Goal: Task Accomplishment & Management: Manage account settings

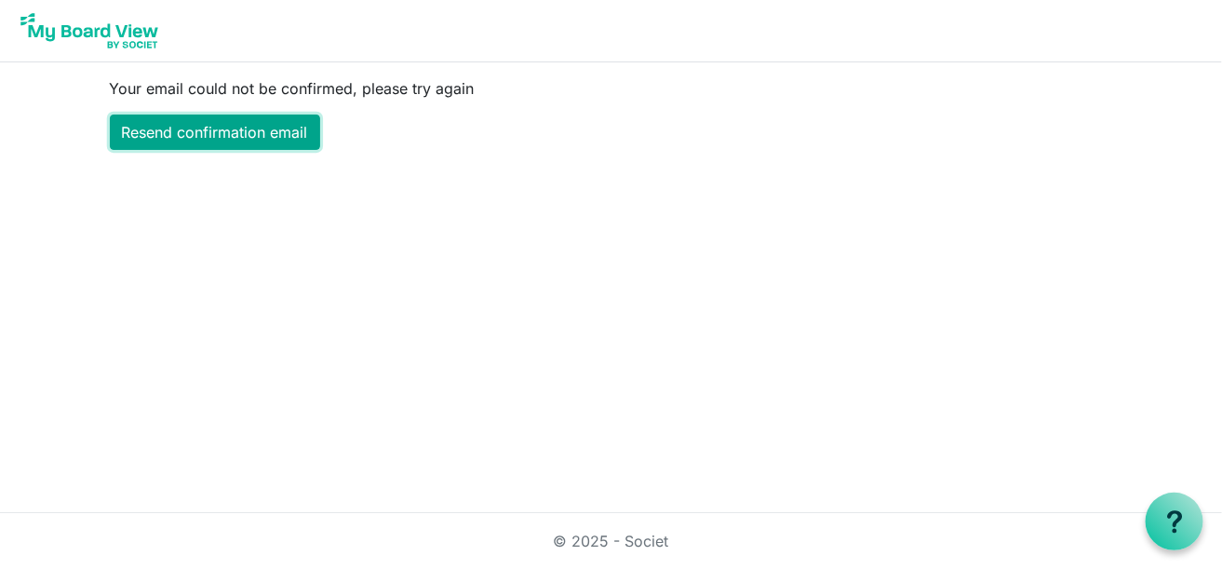
click at [275, 123] on link "Resend confirmation email" at bounding box center [215, 131] width 210 height 35
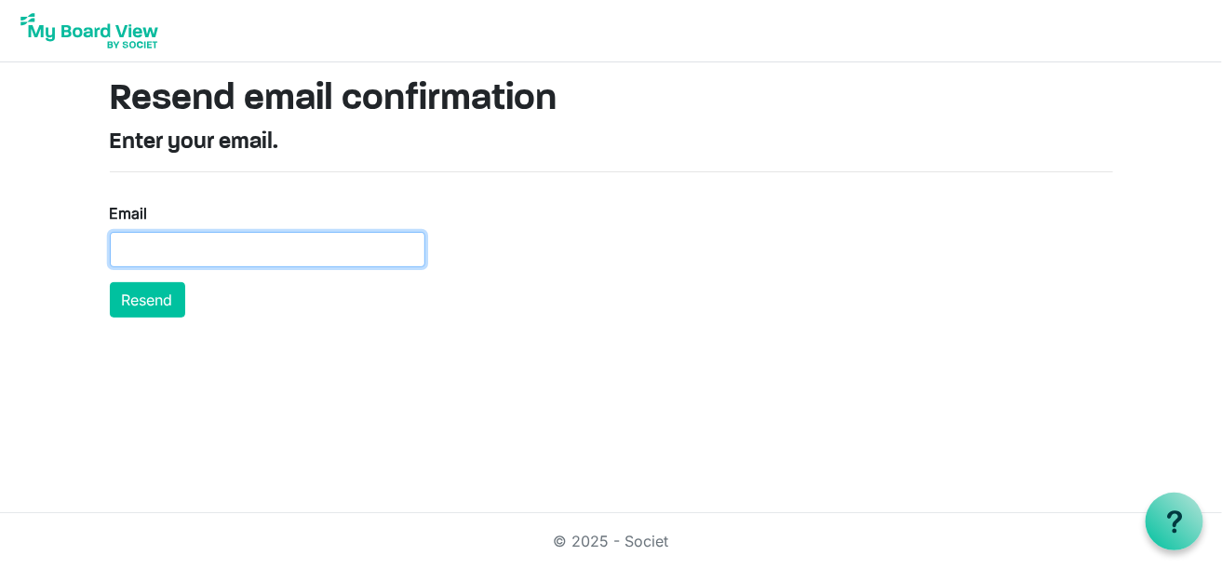
click at [156, 248] on input "Email" at bounding box center [268, 249] width 316 height 35
type input "[EMAIL_ADDRESS][DOMAIN_NAME]"
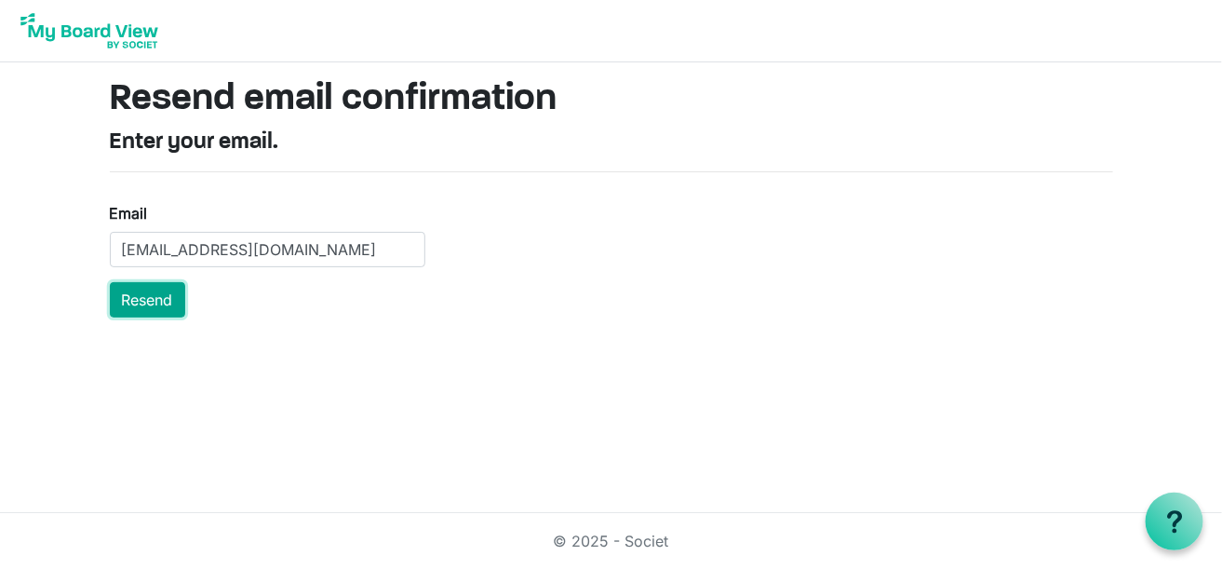
drag, startPoint x: 146, startPoint y: 293, endPoint x: 176, endPoint y: 309, distance: 33.7
click at [154, 299] on button "Resend" at bounding box center [147, 299] width 75 height 35
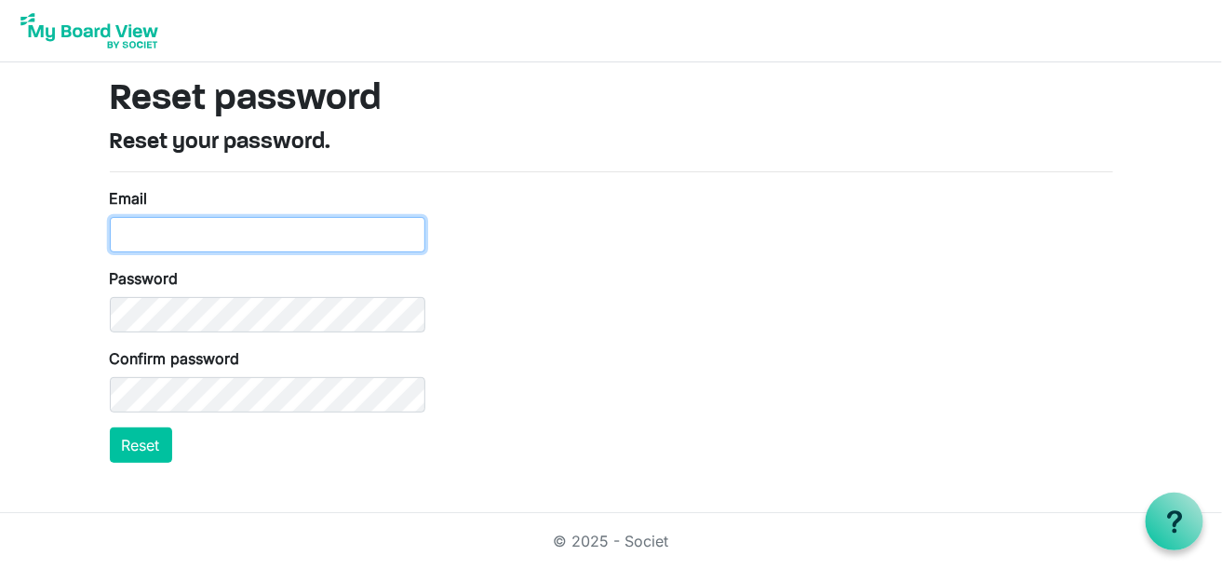
click at [155, 217] on input "Email" at bounding box center [268, 234] width 316 height 35
type input "smithb@adorers.org"
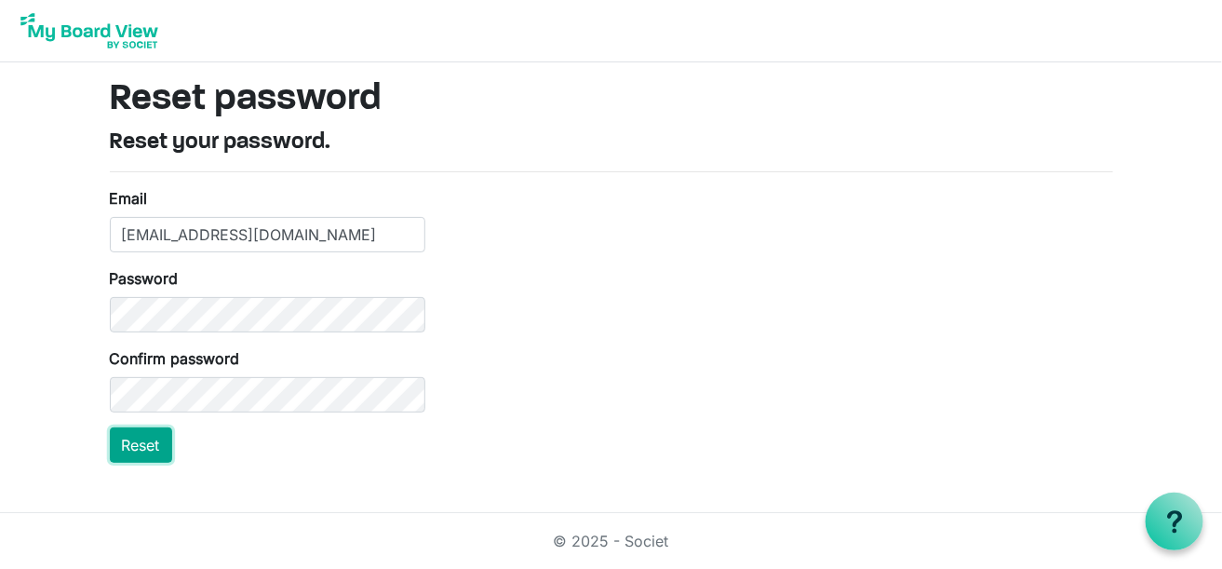
click at [154, 445] on button "Reset" at bounding box center [141, 444] width 62 height 35
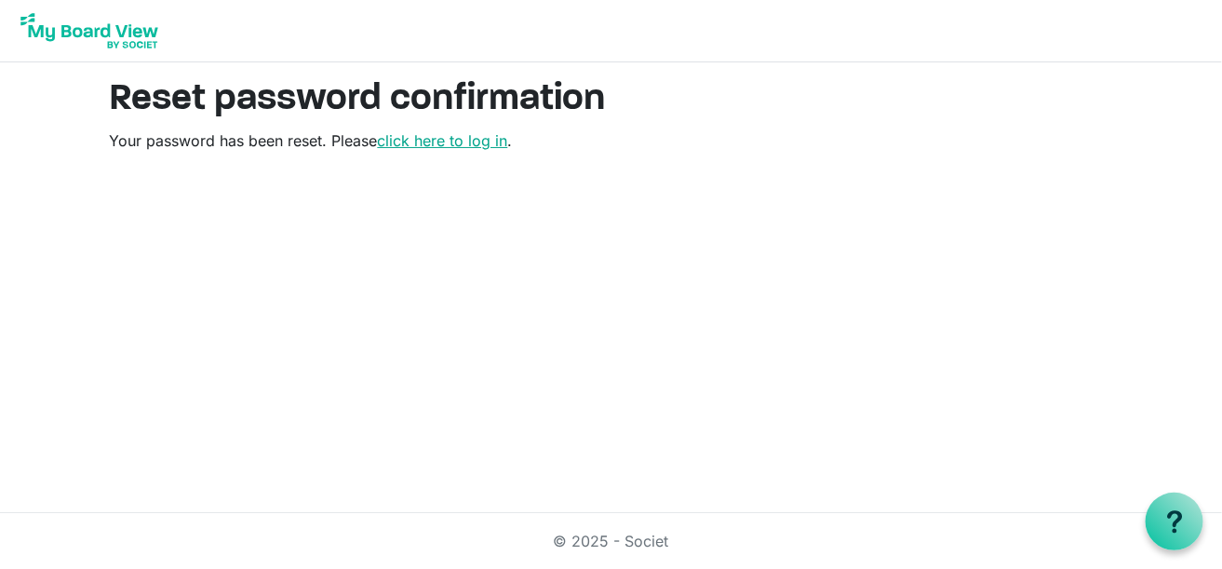
click at [463, 141] on link "click here to log in" at bounding box center [443, 140] width 130 height 19
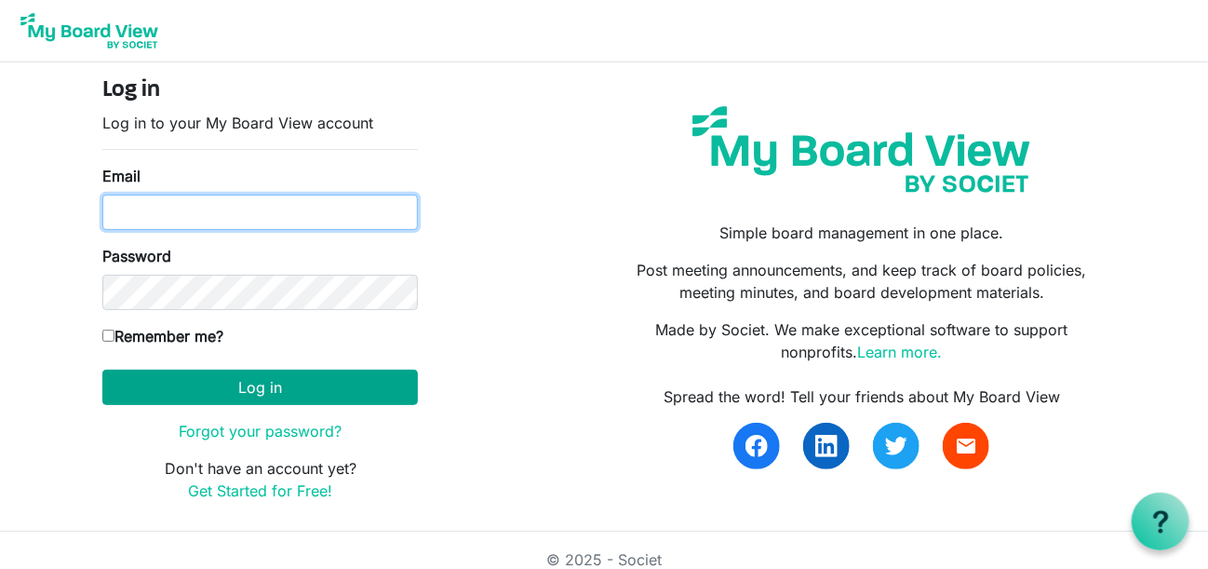
type input "[EMAIL_ADDRESS][DOMAIN_NAME]"
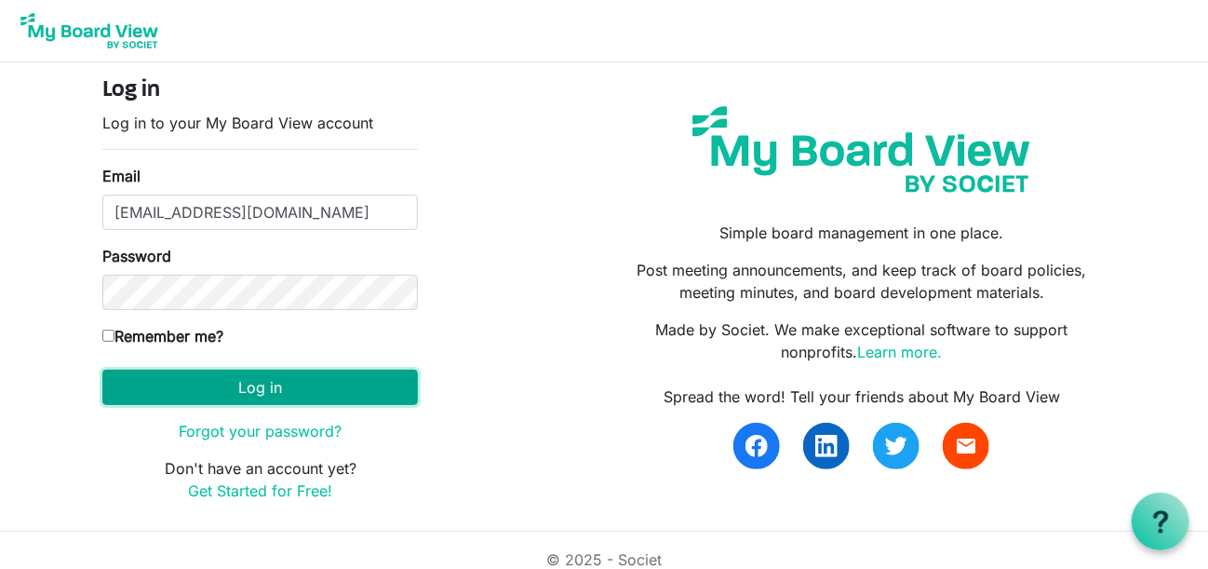
click at [295, 382] on button "Log in" at bounding box center [260, 386] width 316 height 35
